Goal: Find specific page/section

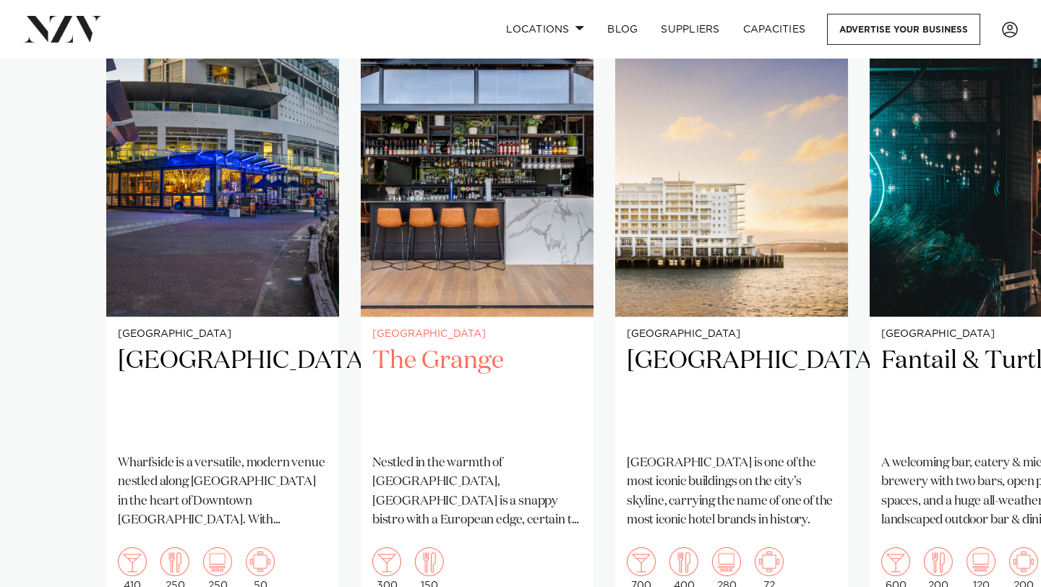
scroll to position [1054, 0]
click at [479, 246] on img "2 / 4" at bounding box center [477, 161] width 233 height 312
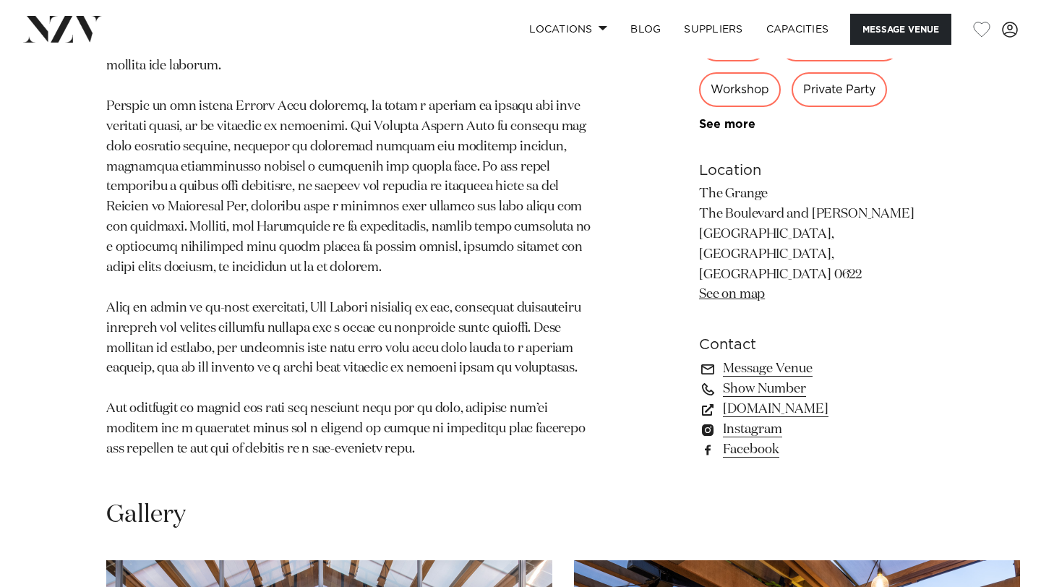
scroll to position [879, 0]
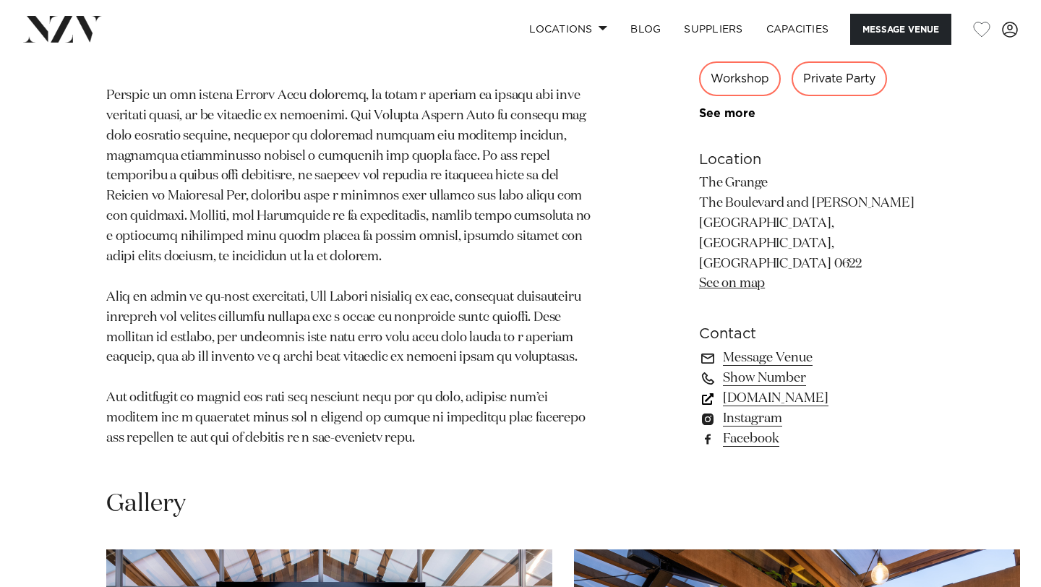
click at [746, 388] on link "thegrangetakapuna.co.nz" at bounding box center [817, 398] width 236 height 20
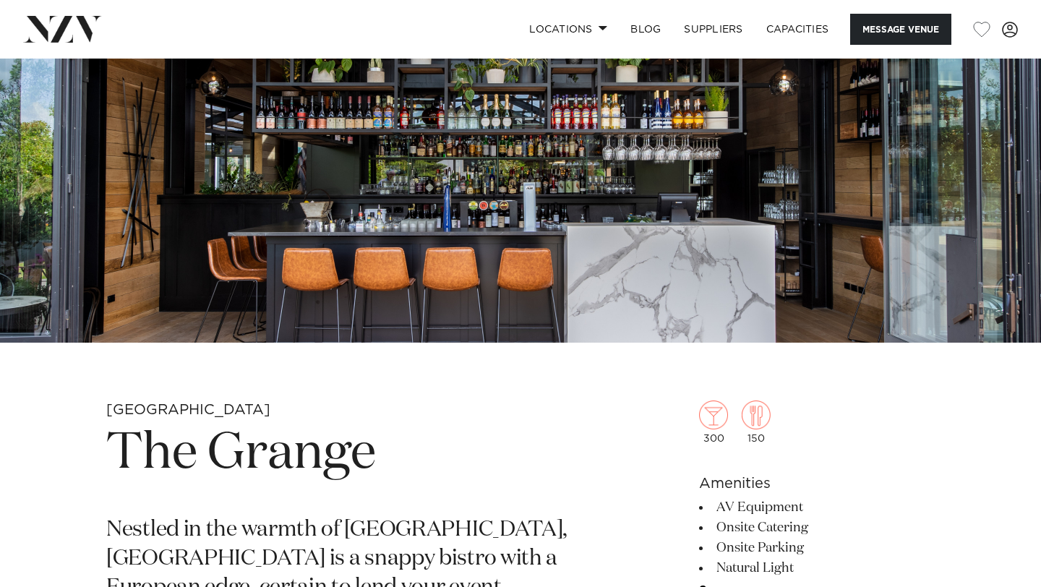
scroll to position [200, 0]
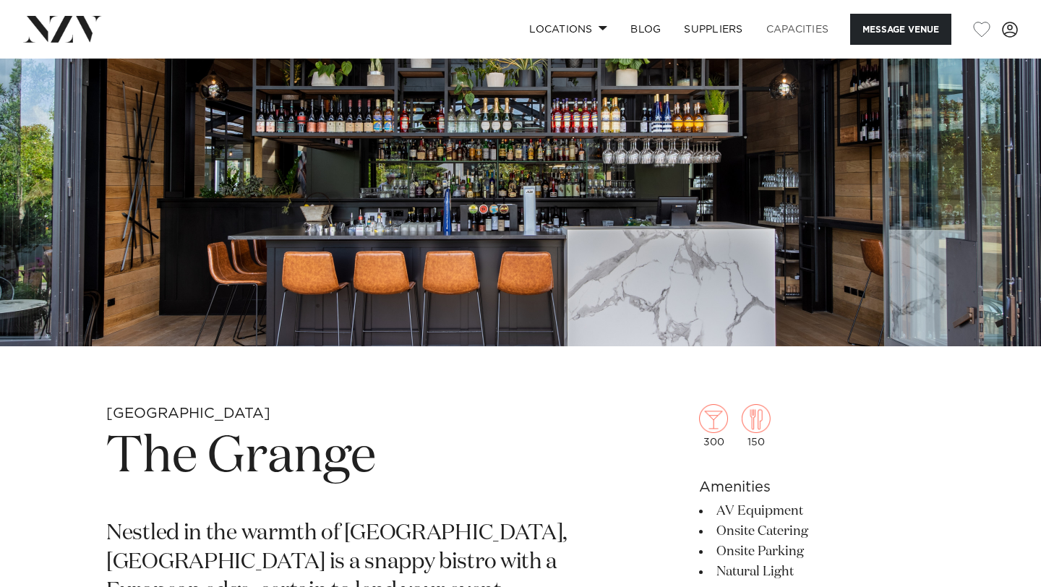
click at [794, 26] on link "Capacities" at bounding box center [798, 29] width 86 height 31
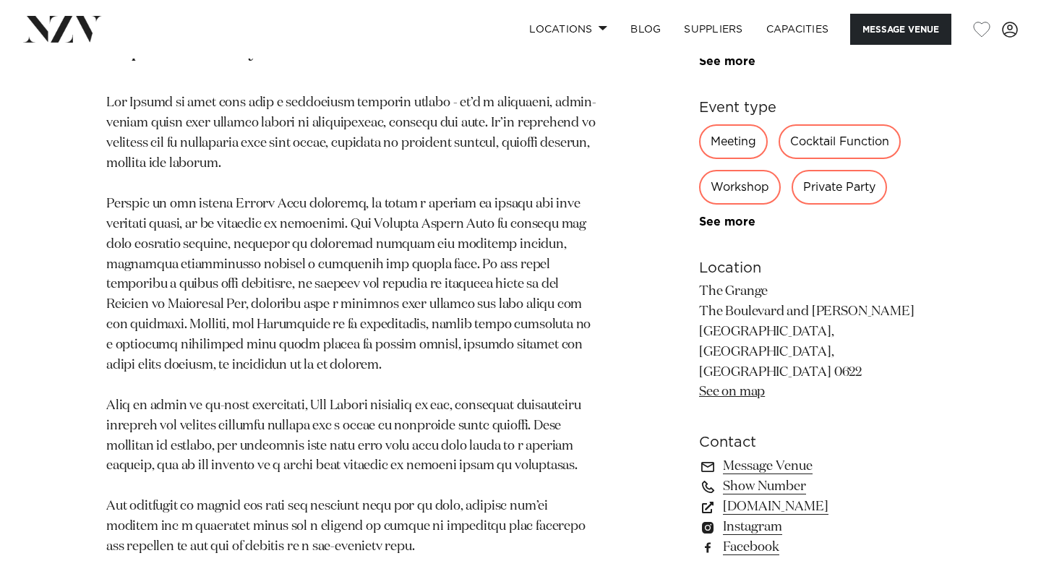
scroll to position [772, 0]
click at [770, 495] on link "thegrangetakapuna.co.nz" at bounding box center [817, 505] width 236 height 20
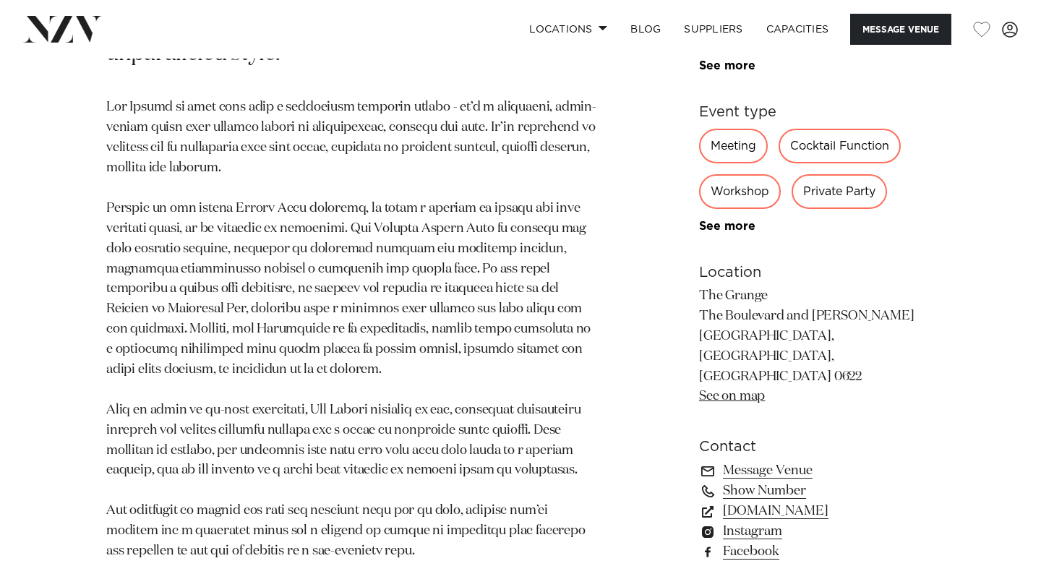
scroll to position [763, 0]
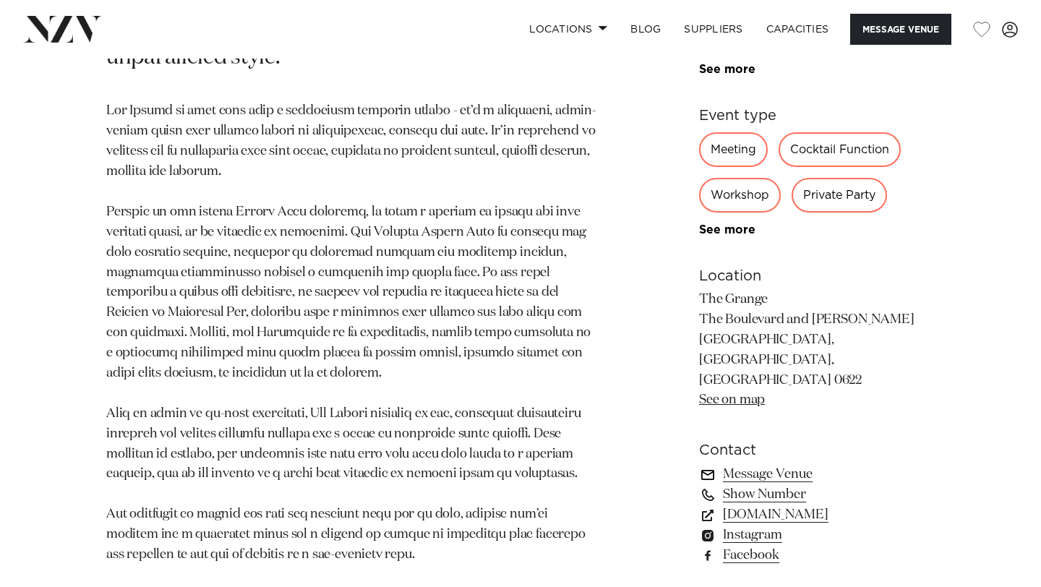
click at [782, 464] on link "Message Venue" at bounding box center [817, 474] width 236 height 20
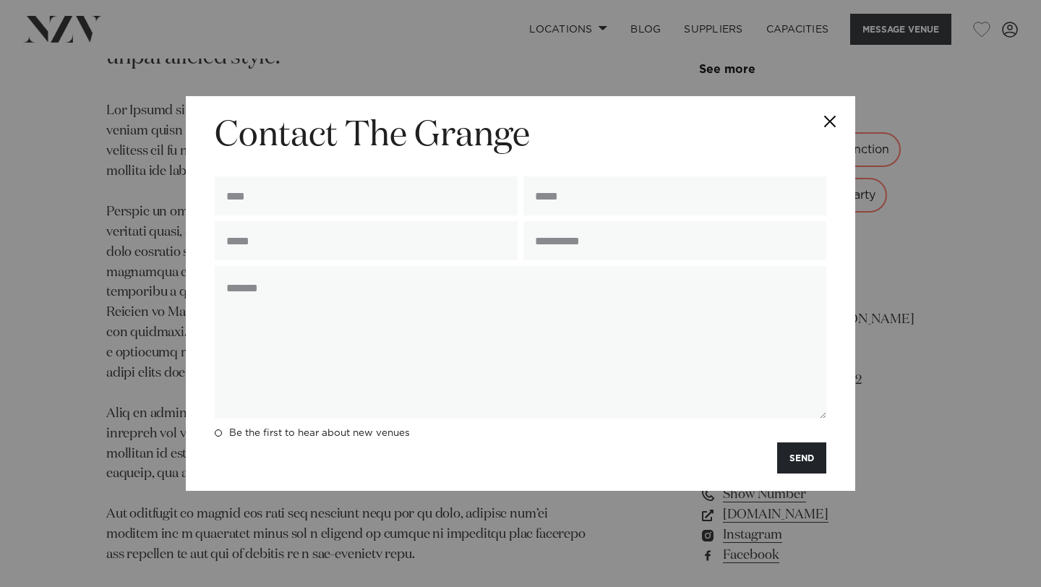
click at [830, 118] on button "Close" at bounding box center [829, 121] width 51 height 51
